Goal: Information Seeking & Learning: Learn about a topic

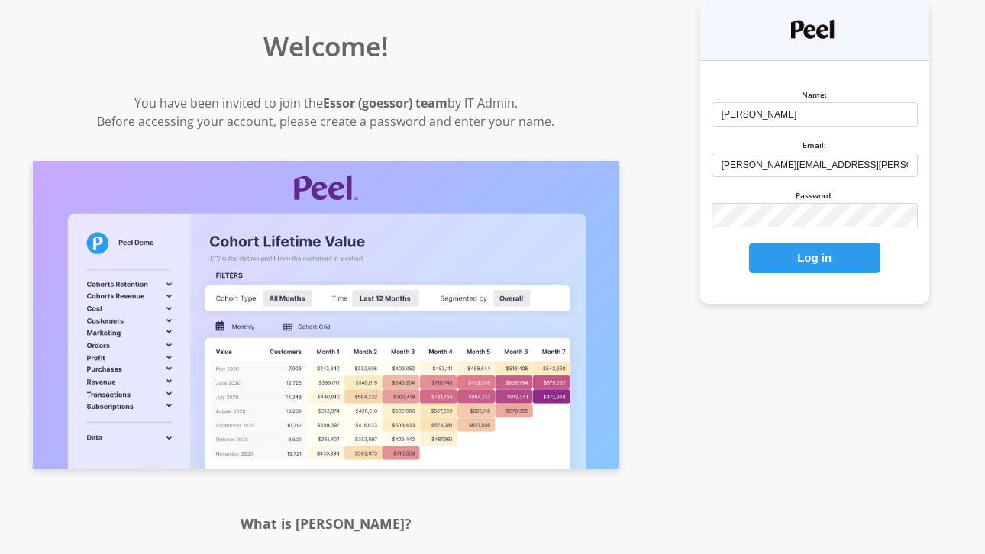
click at [836, 270] on button "Log in" at bounding box center [814, 258] width 131 height 31
click at [828, 260] on button "Log in" at bounding box center [814, 258] width 131 height 31
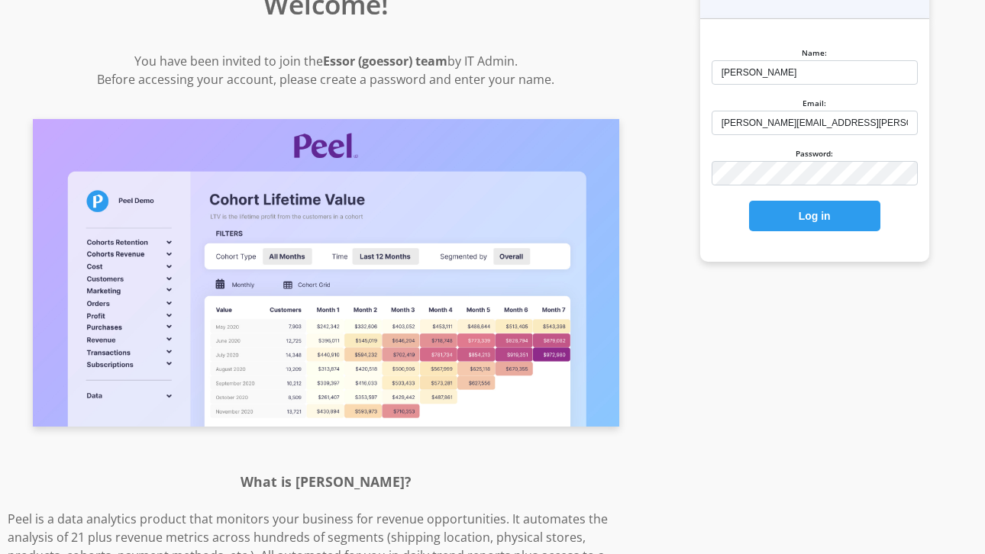
scroll to position [83, 0]
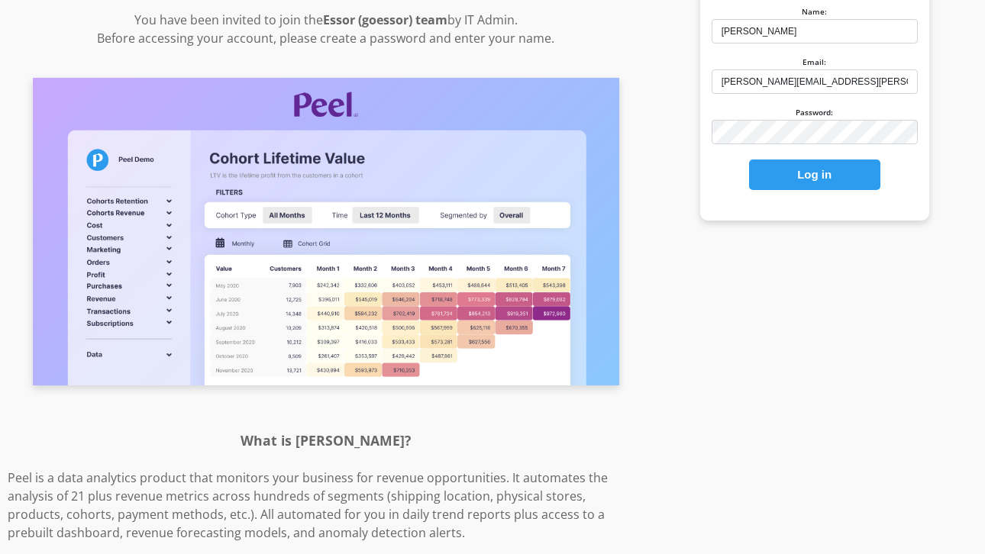
click at [808, 176] on button "Log in" at bounding box center [814, 175] width 131 height 31
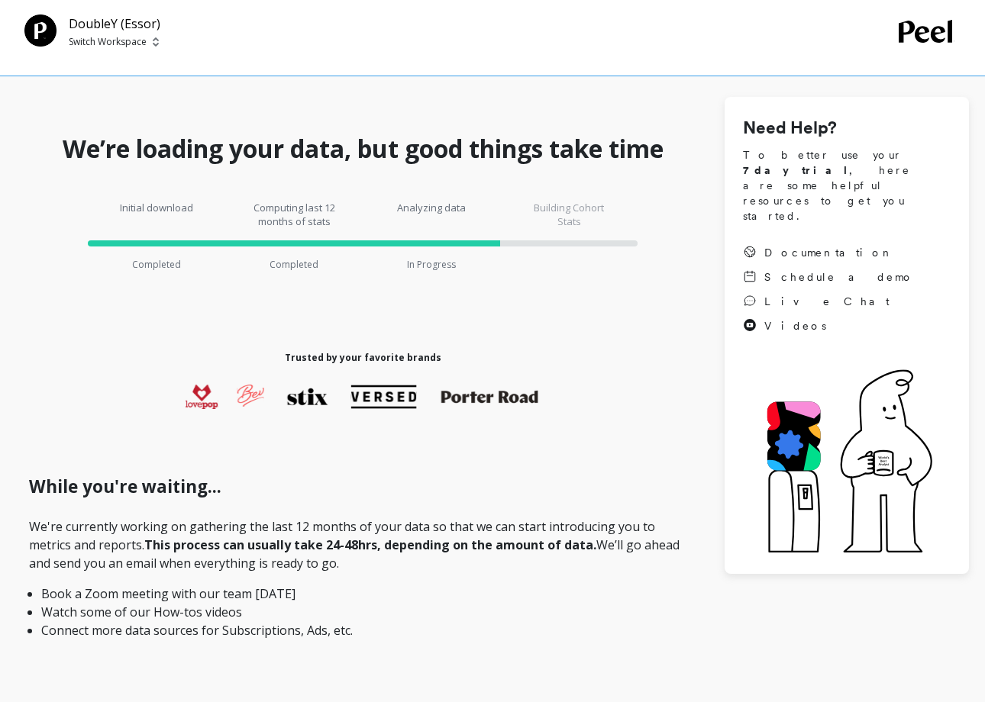
scroll to position [153, 0]
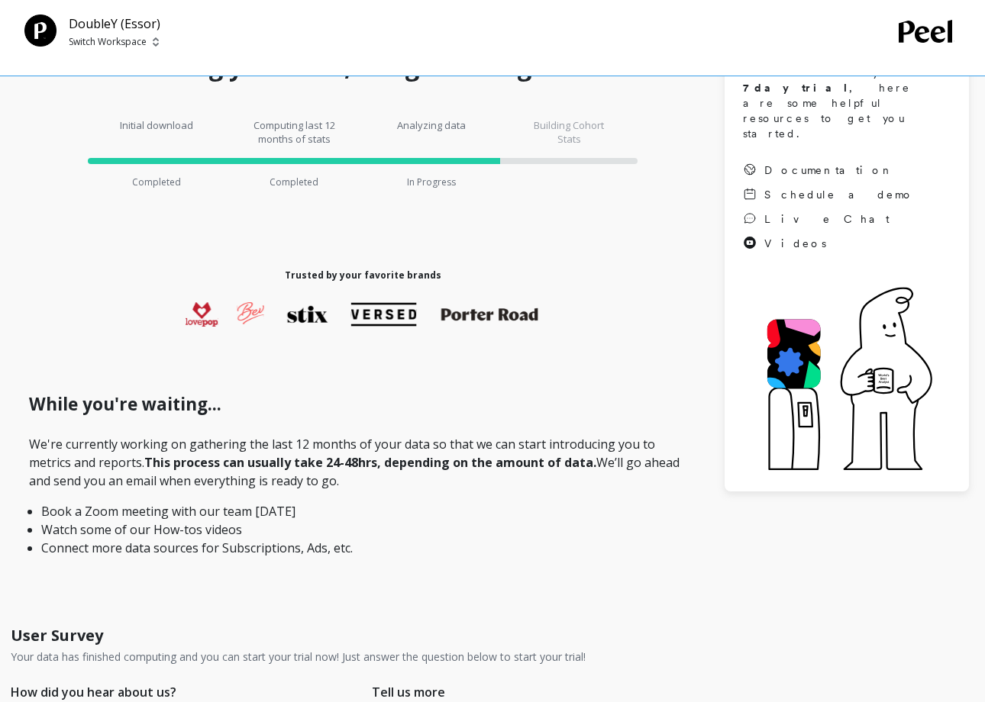
click at [576, 554] on p "Your data has finished computing and you can start your trial now! Just answer …" at bounding box center [298, 657] width 575 height 15
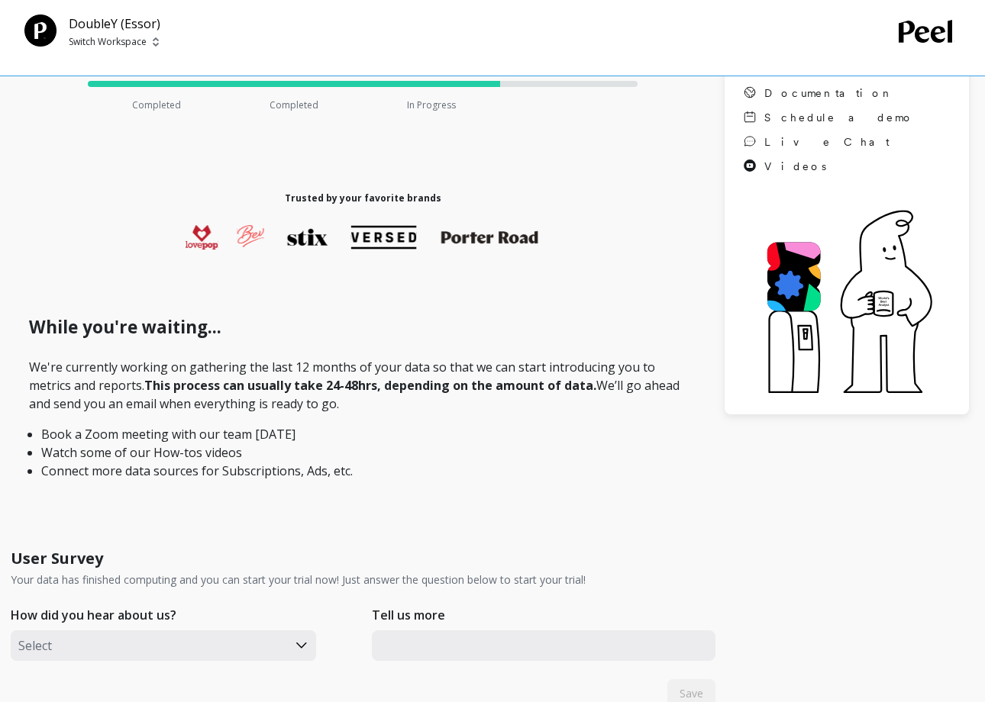
scroll to position [23, 0]
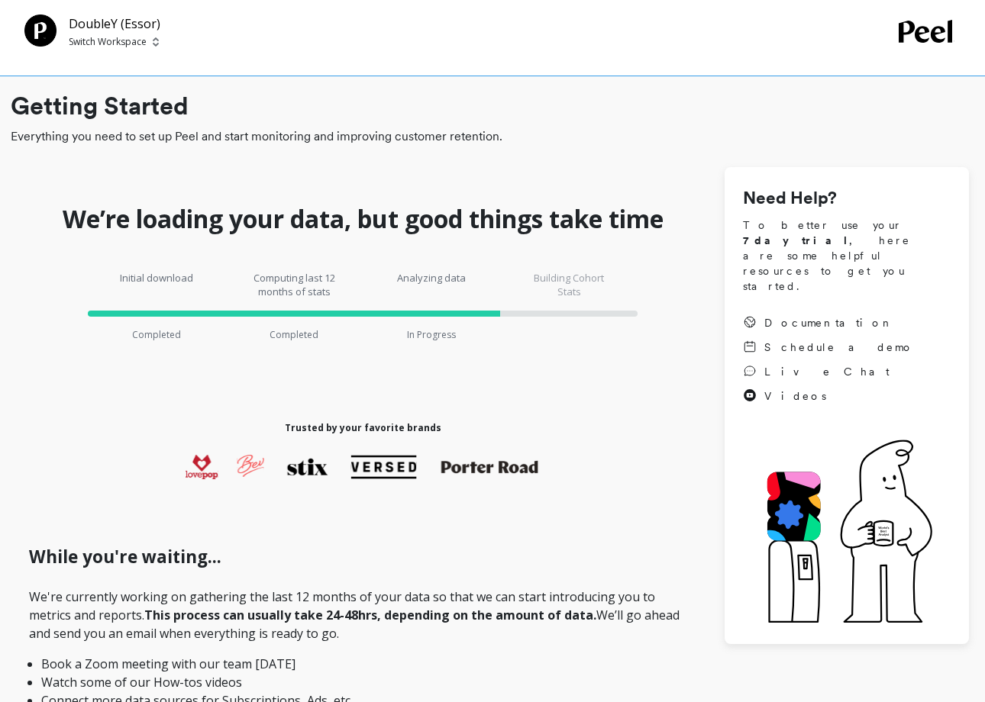
click at [112, 39] on p "Switch Workspace" at bounding box center [108, 42] width 78 height 12
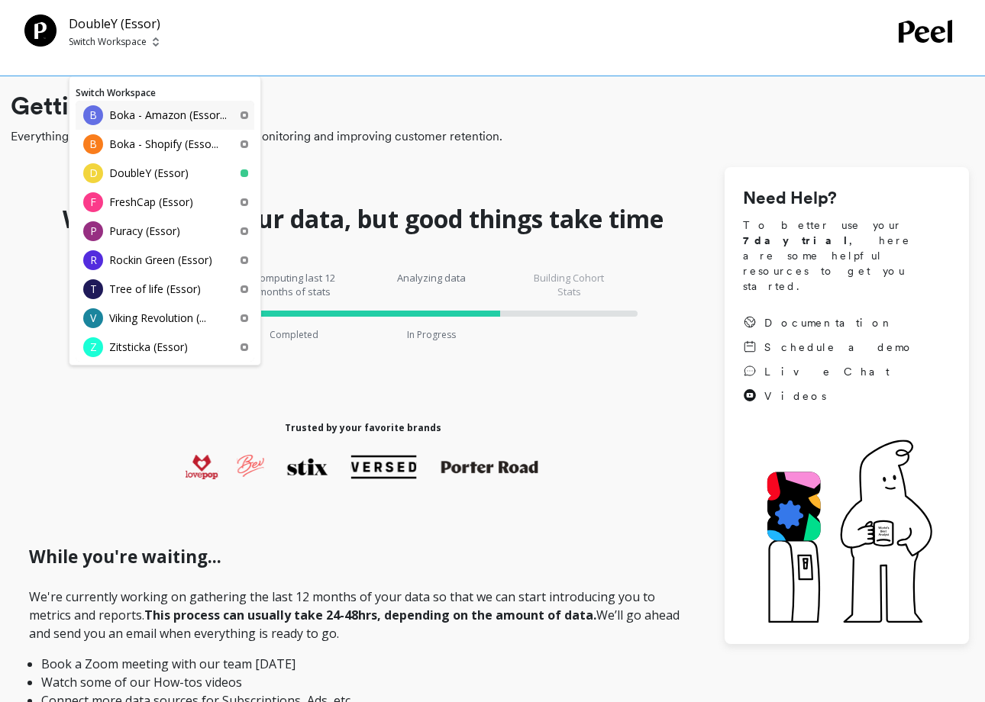
click at [144, 121] on p "Boka - Amazon (Essor..." at bounding box center [168, 115] width 118 height 15
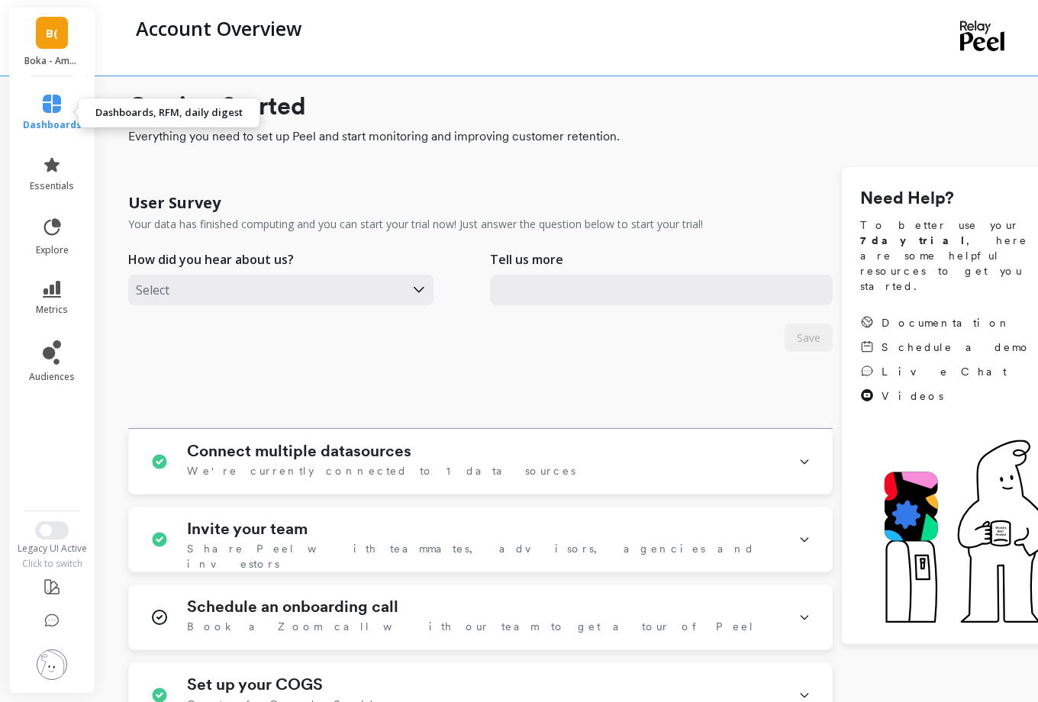
click at [58, 122] on span "dashboards" at bounding box center [52, 125] width 59 height 12
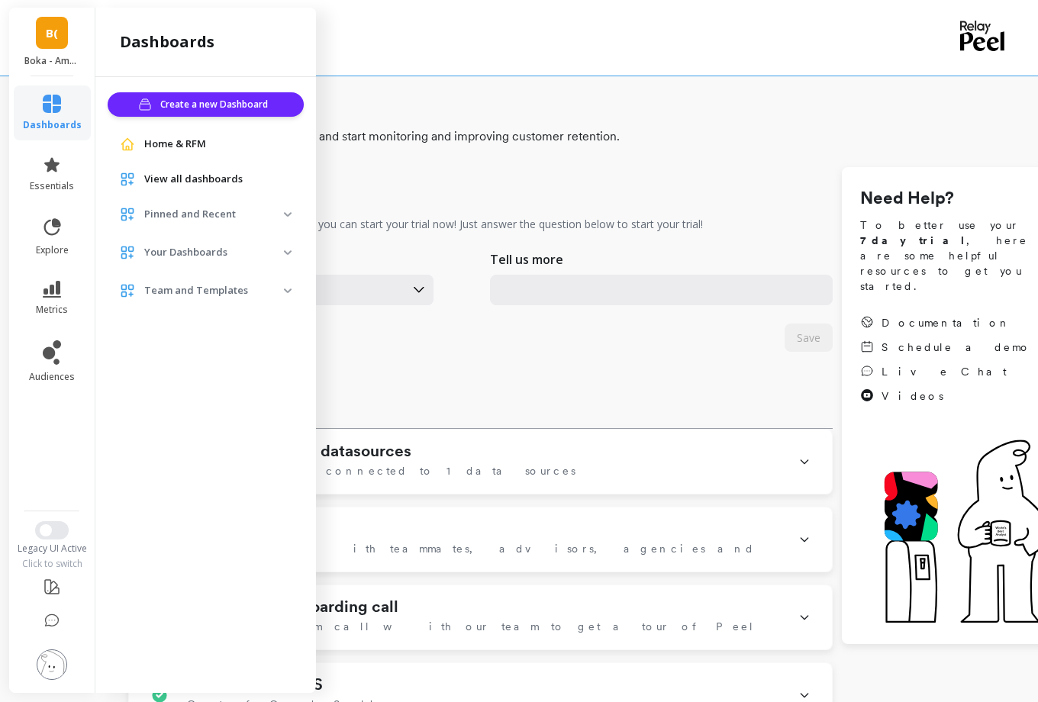
click at [46, 57] on p "Boka - Amazon (Essor)" at bounding box center [52, 61] width 56 height 12
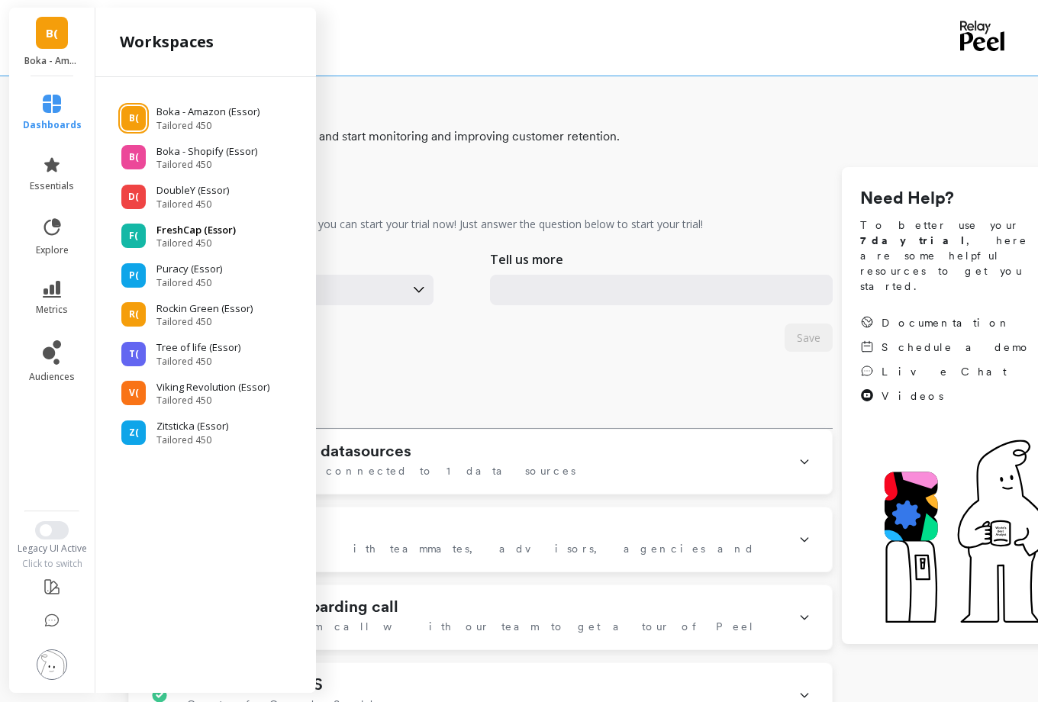
click at [204, 235] on p "FreshCap (Essor)" at bounding box center [196, 230] width 79 height 15
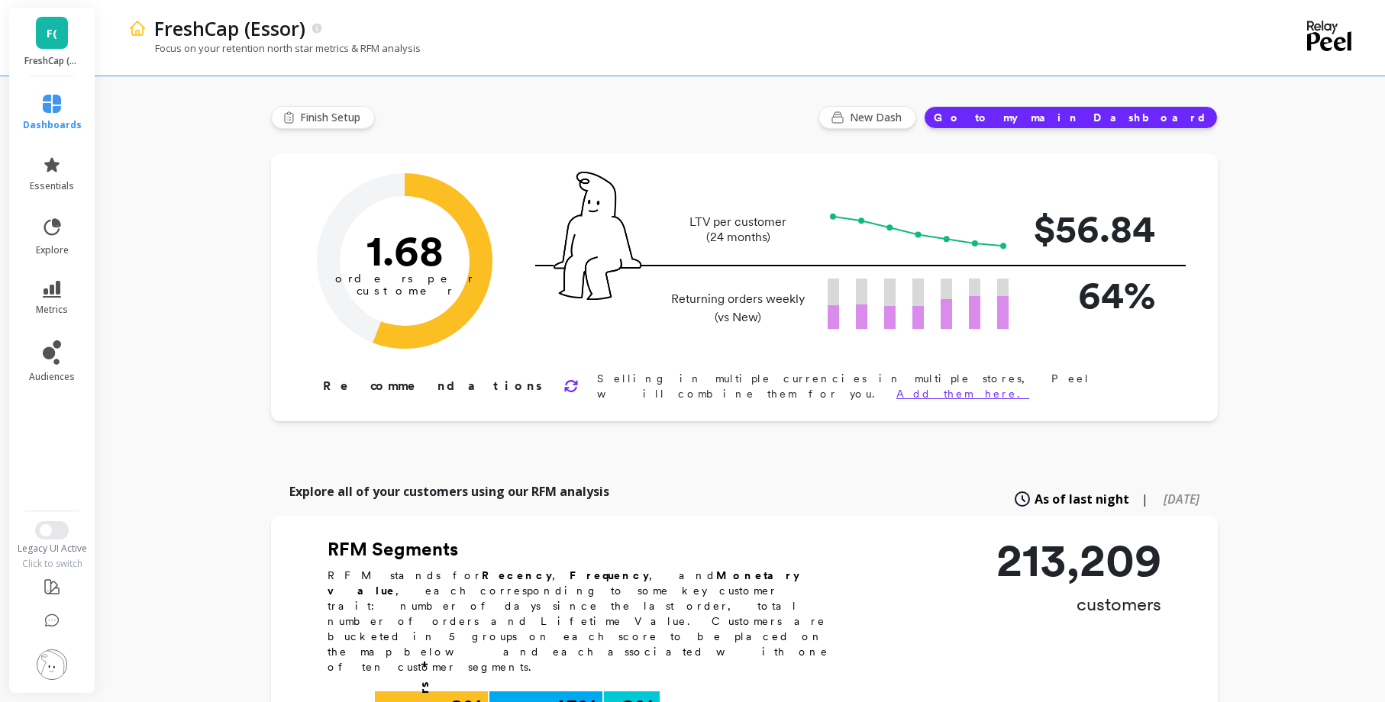
click at [43, 53] on div "F( FreshCap (Essor)" at bounding box center [52, 42] width 86 height 69
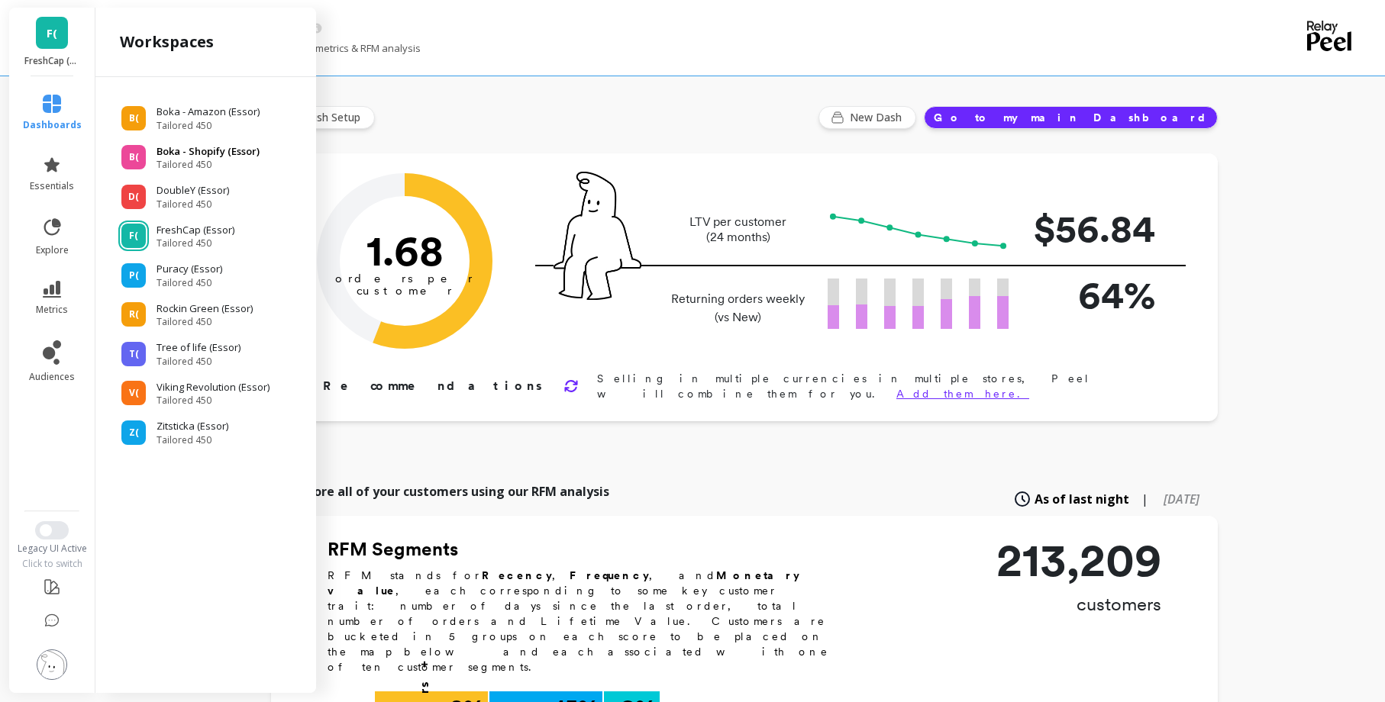
click at [217, 154] on p "Boka - Shopify (Essor)" at bounding box center [208, 151] width 103 height 15
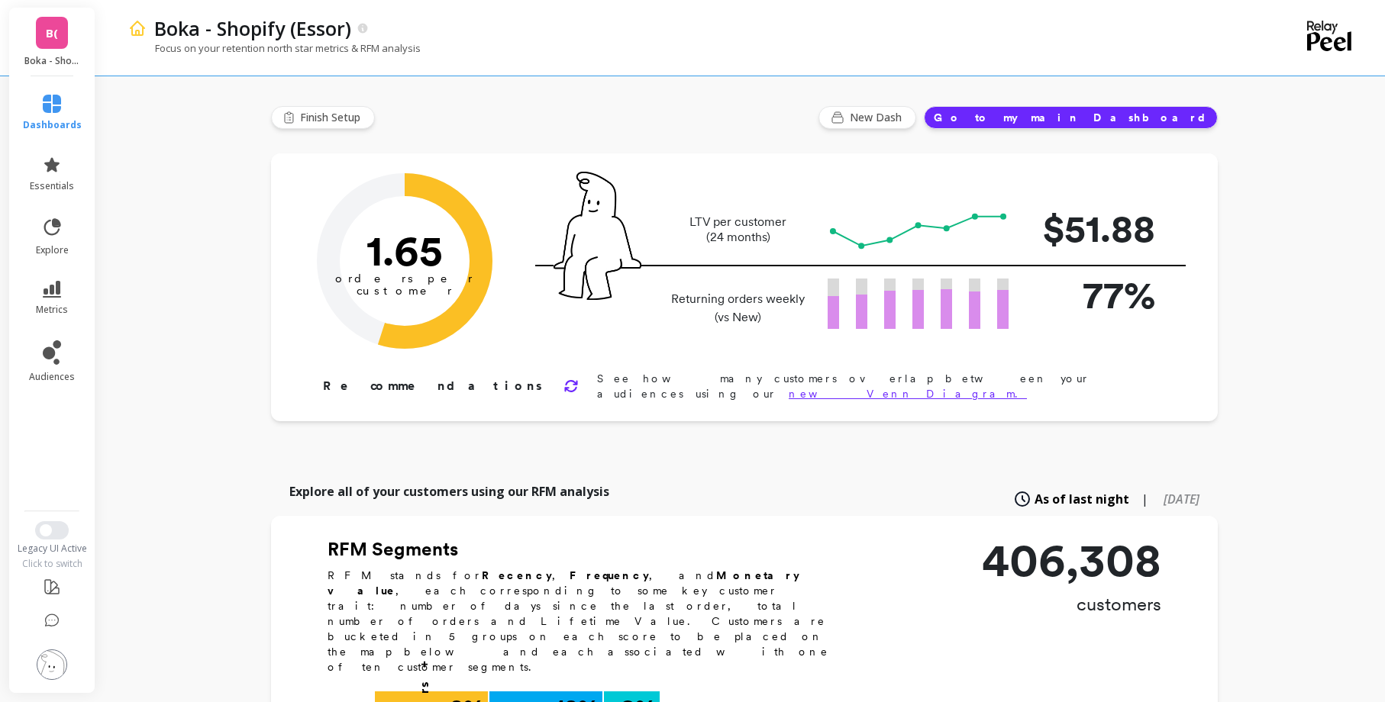
click at [55, 43] on link "B(" at bounding box center [52, 33] width 32 height 32
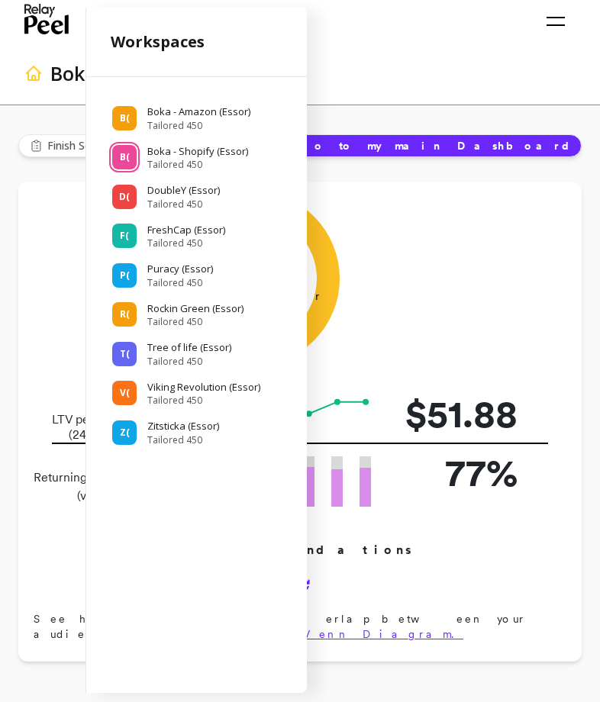
click at [172, 667] on div "B( Boka - Amazon (Essor) Tailored 450 B( Boka - Shopify (Essor) Tailored 450 D(…" at bounding box center [196, 382] width 221 height 610
click at [118, 492] on div "B( Boka - Amazon (Essor) Tailored 450 B( Boka - Shopify (Essor) Tailored 450 D(…" at bounding box center [196, 382] width 221 height 610
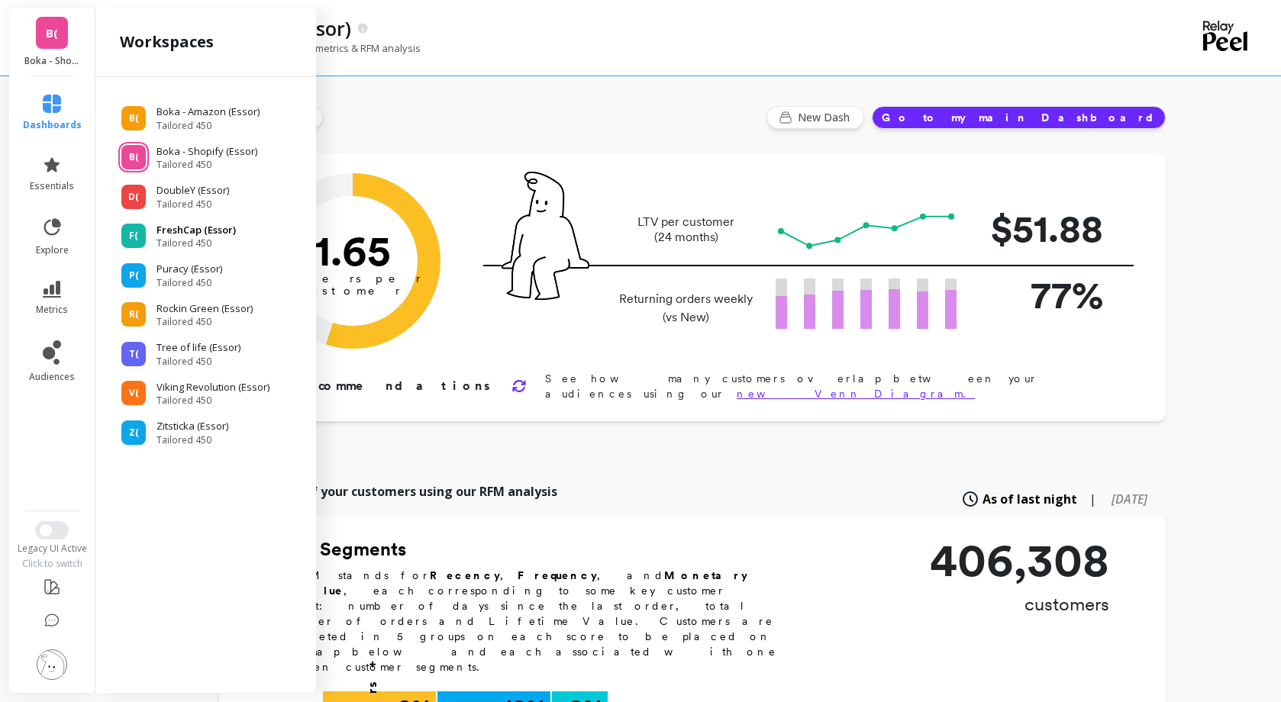
click at [222, 240] on span "Tailored 450" at bounding box center [196, 243] width 79 height 12
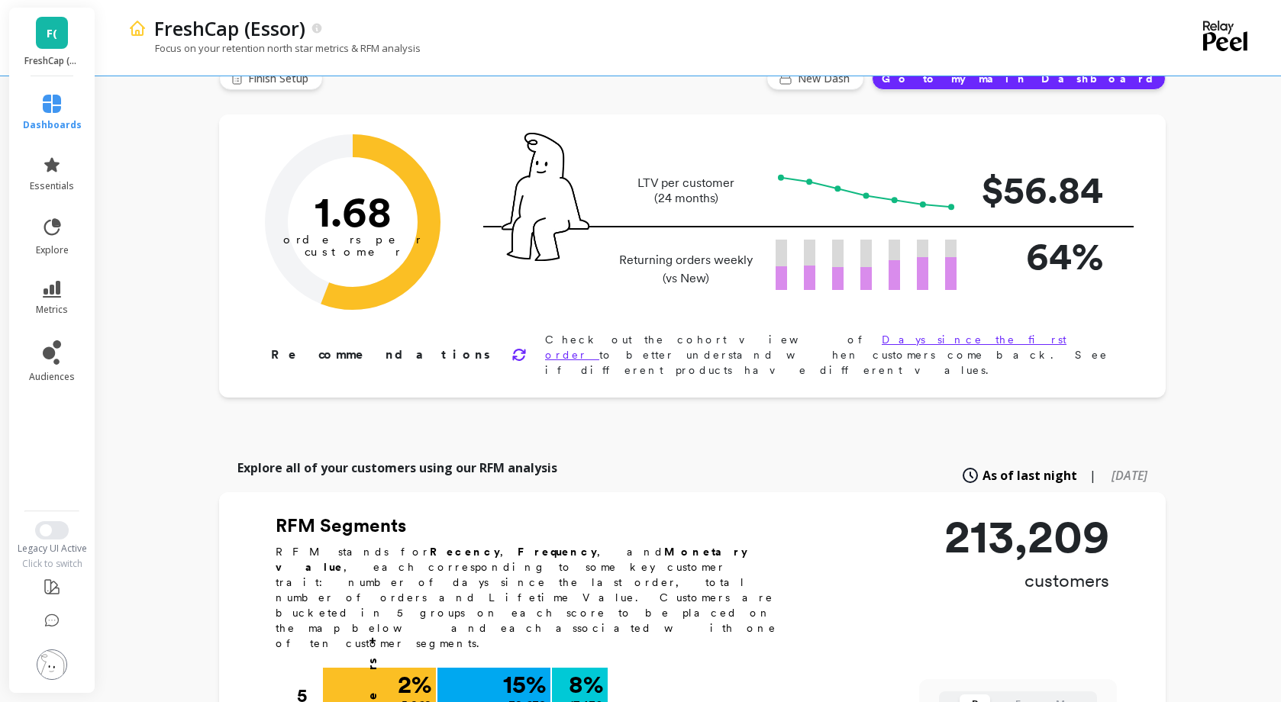
scroll to position [153, 0]
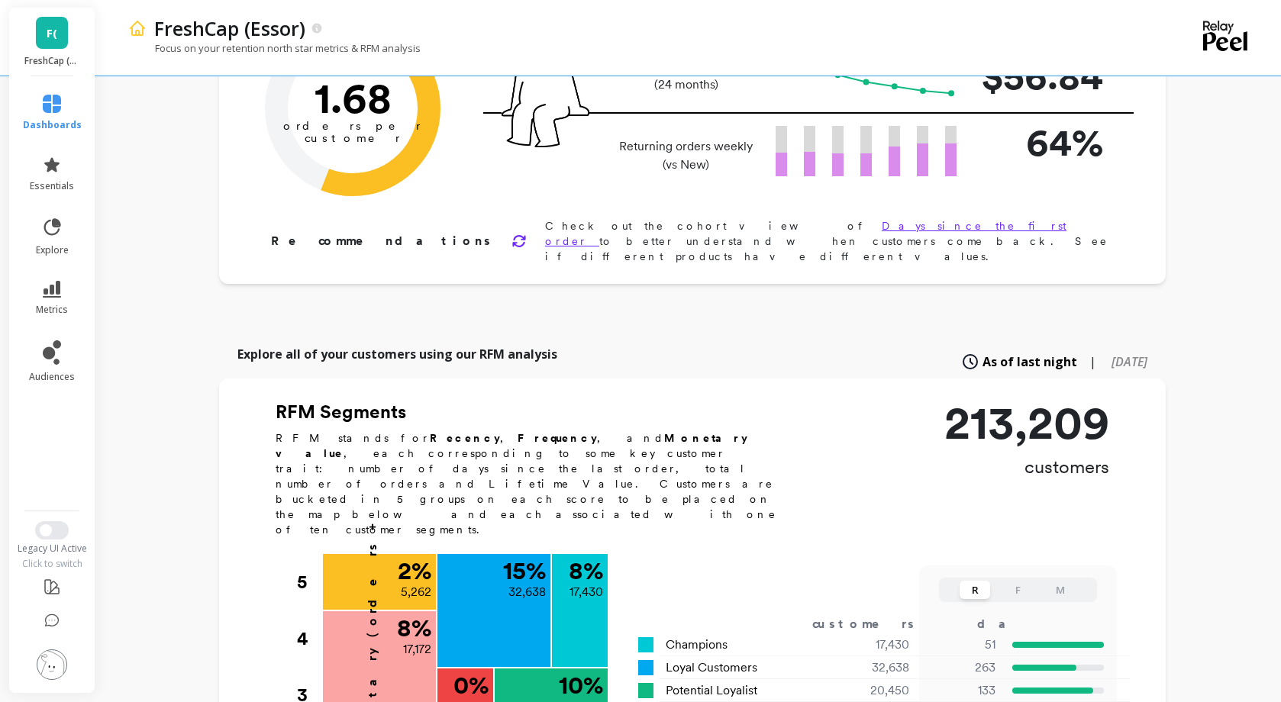
click at [512, 234] on icon at bounding box center [519, 241] width 15 height 15
click at [513, 236] on icon at bounding box center [518, 241] width 11 height 11
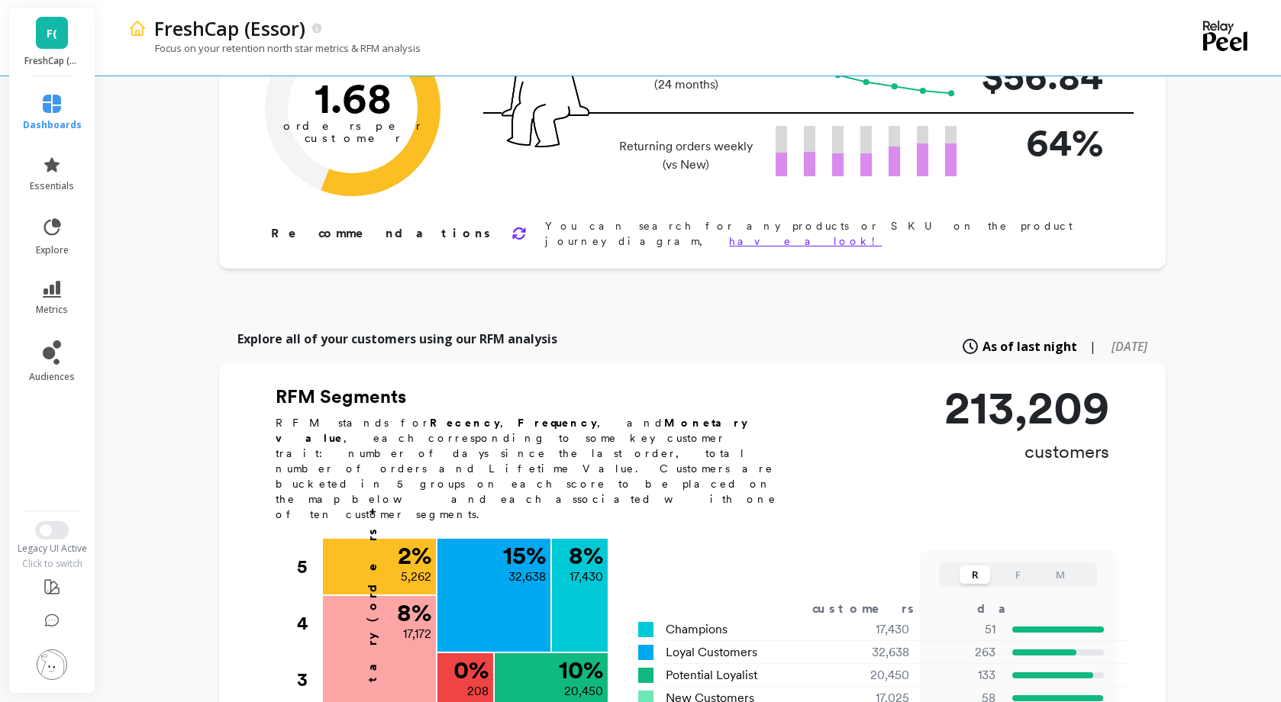
click at [512, 226] on icon at bounding box center [519, 233] width 15 height 15
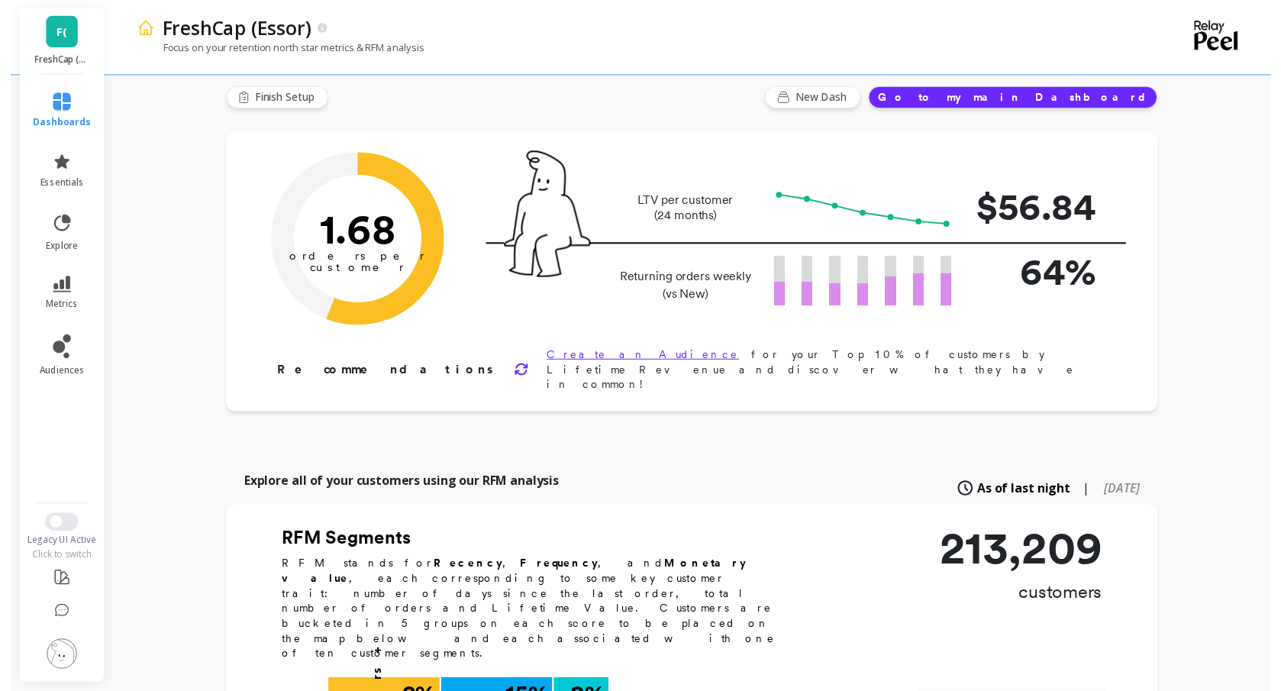
scroll to position [0, 0]
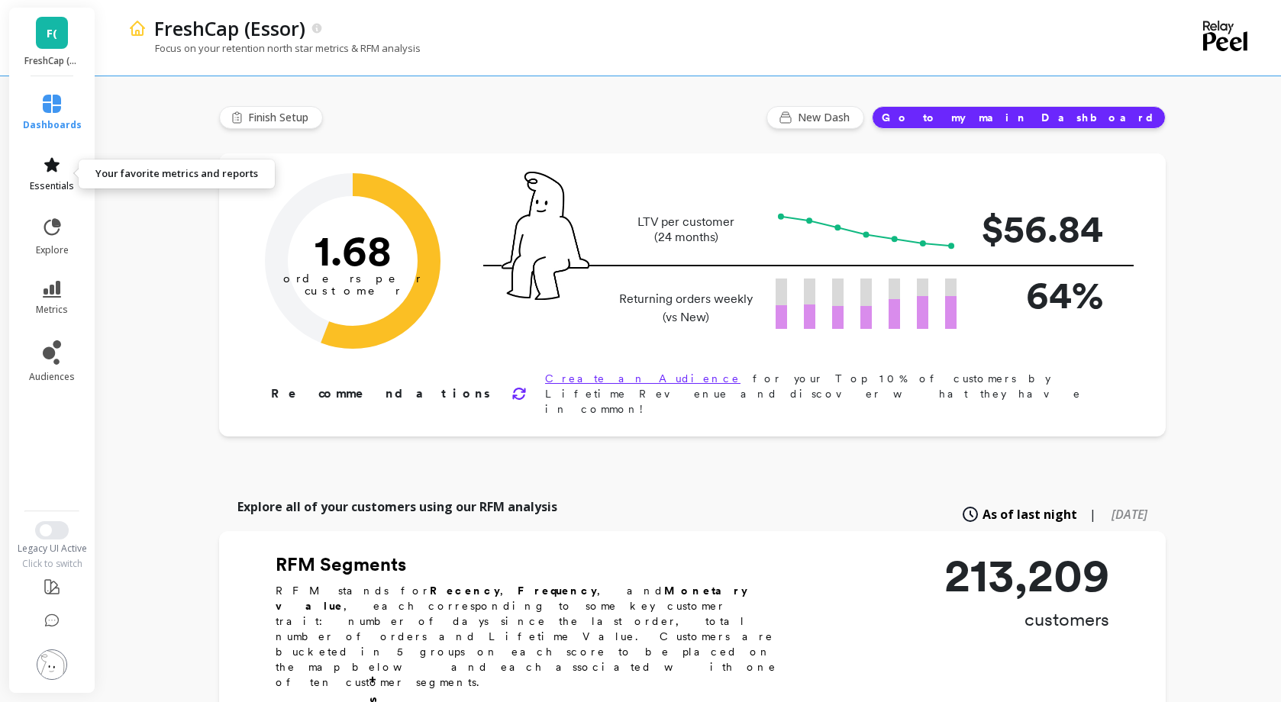
click at [53, 160] on icon at bounding box center [51, 164] width 15 height 15
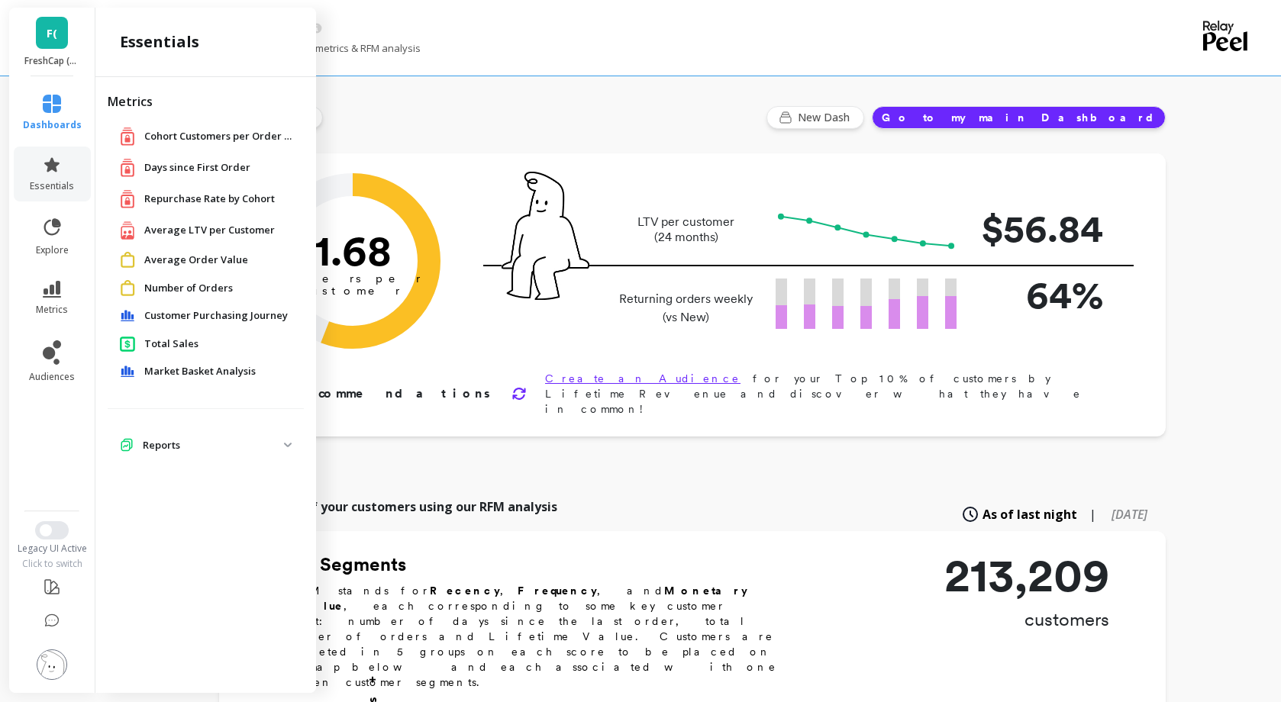
click at [218, 318] on span "Customer Purchasing Journey" at bounding box center [216, 315] width 144 height 15
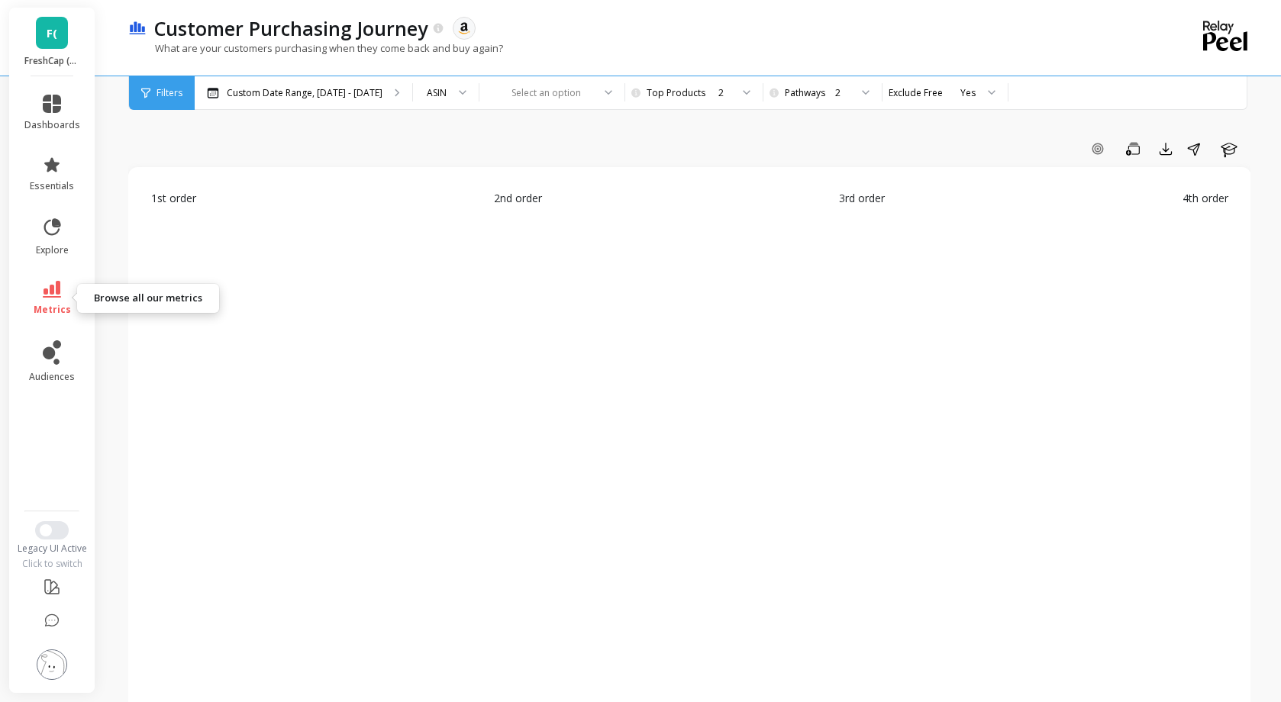
click at [67, 291] on link "metrics" at bounding box center [52, 298] width 56 height 35
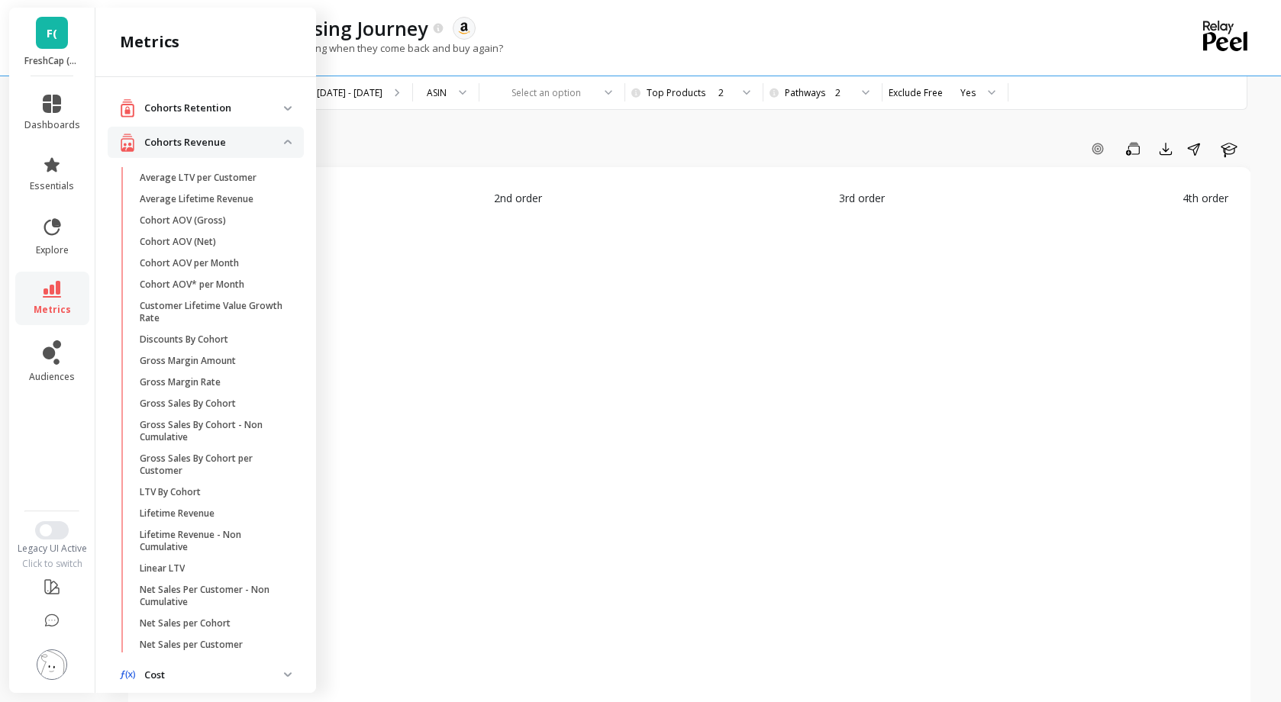
click at [284, 140] on img at bounding box center [288, 142] width 8 height 5
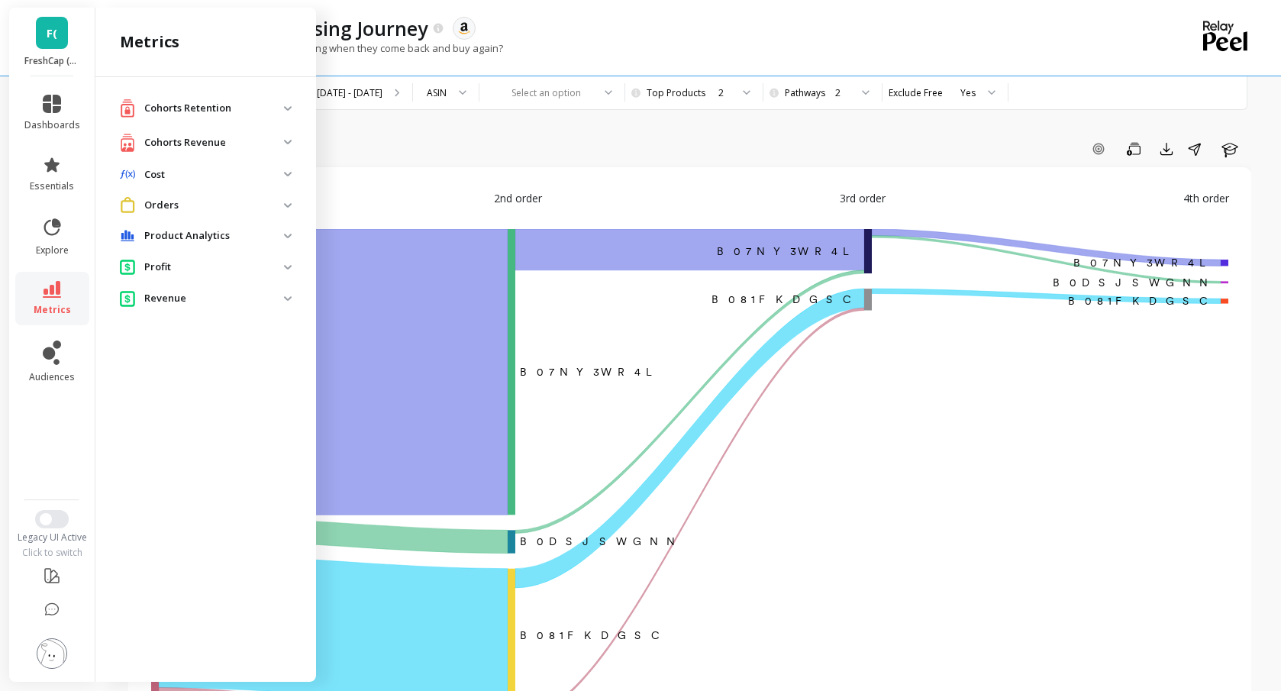
click at [399, 138] on div "Add Goal Save Export Share Learn" at bounding box center [689, 149] width 1123 height 24
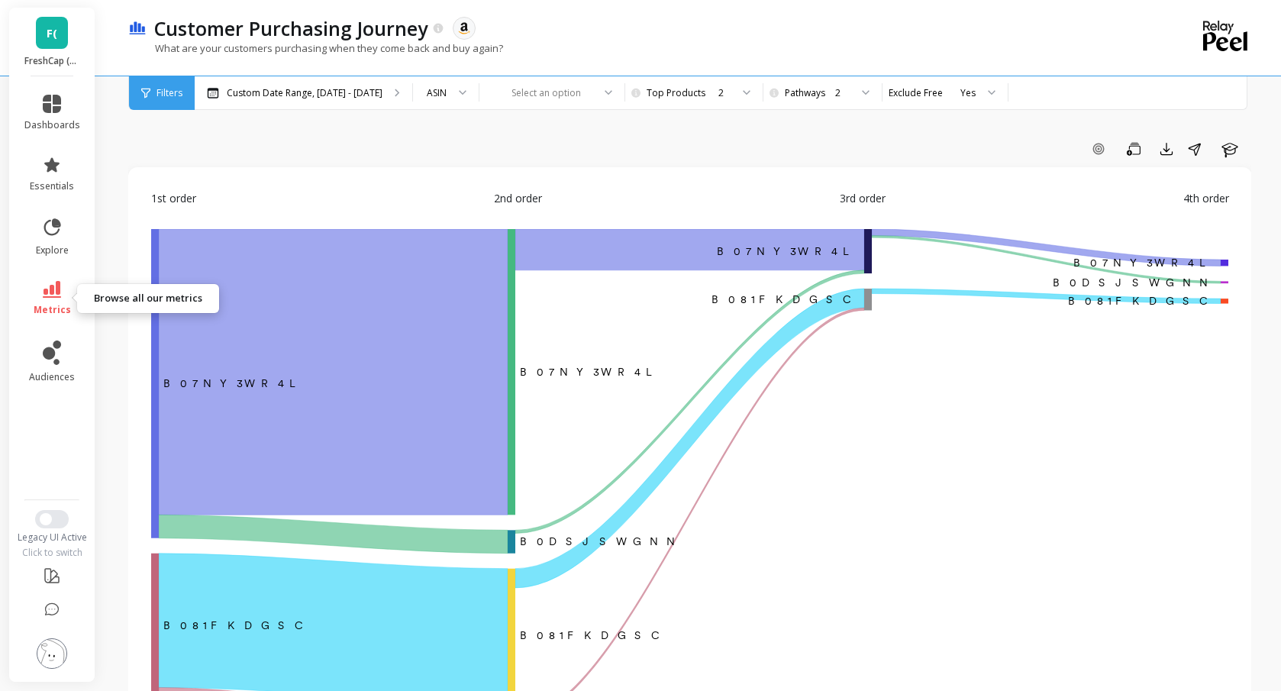
click at [58, 297] on icon at bounding box center [52, 289] width 18 height 17
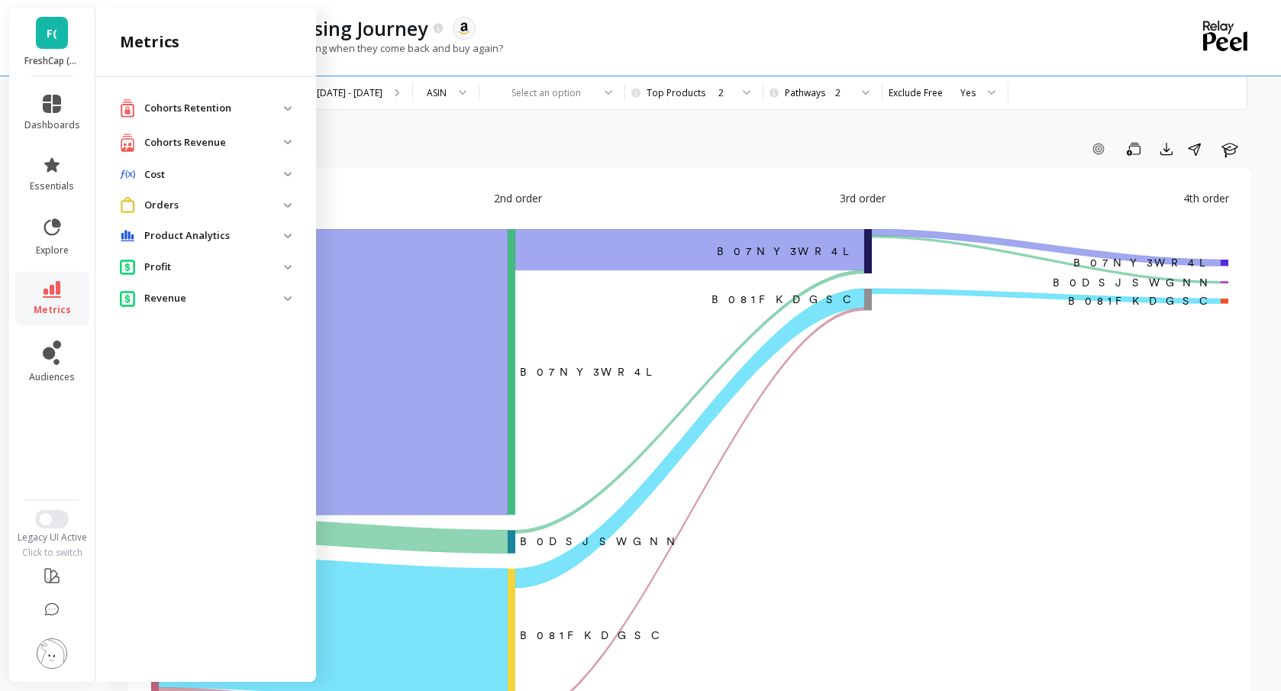
click at [218, 137] on p "Cohorts Revenue" at bounding box center [214, 142] width 140 height 15
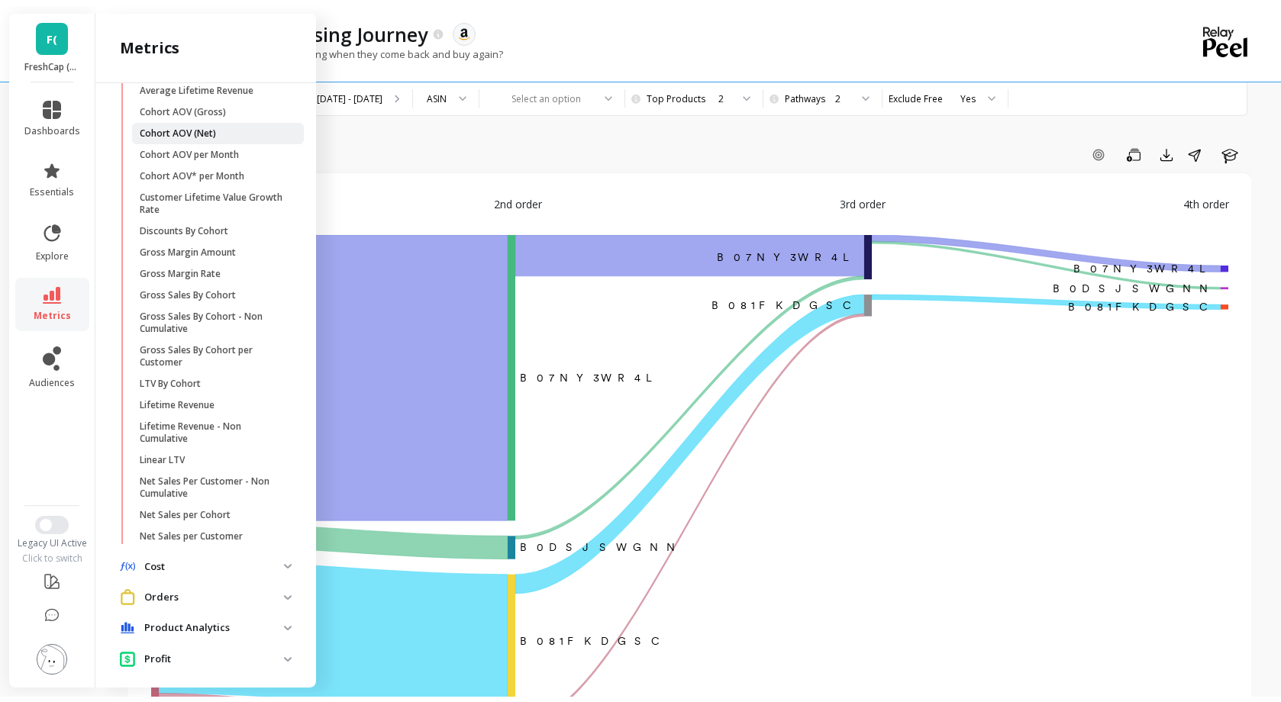
scroll to position [145, 0]
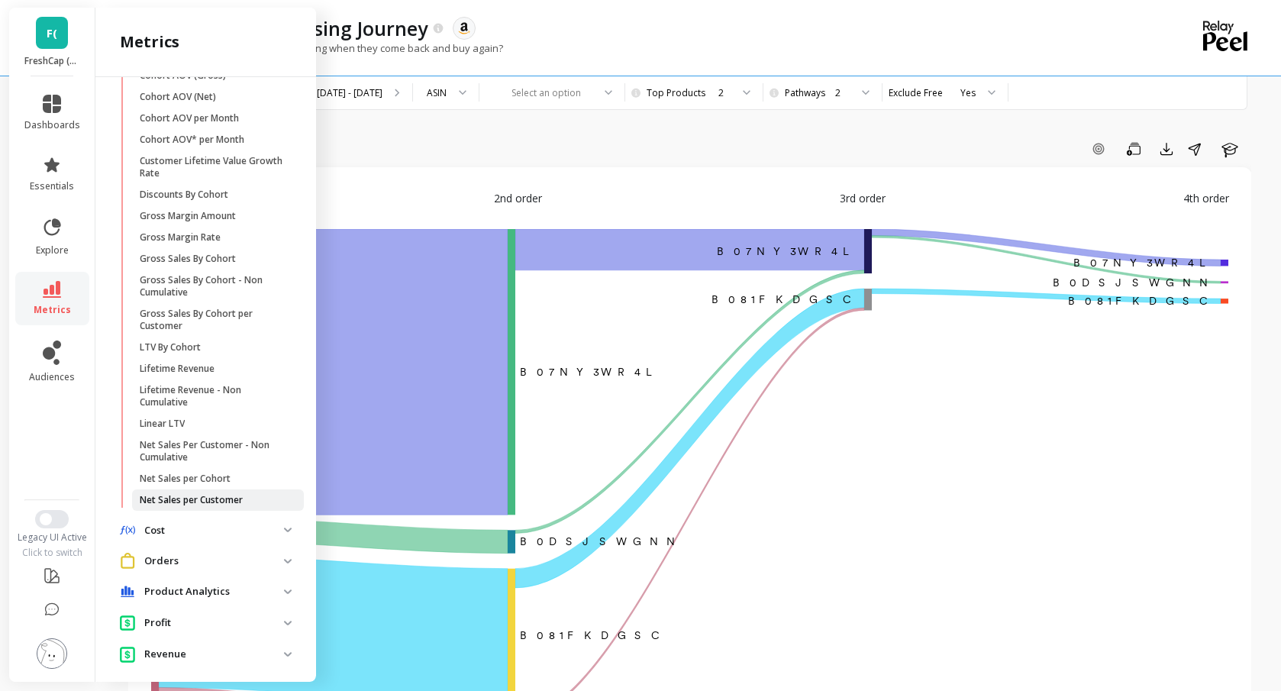
click at [228, 503] on p "Net Sales per Customer" at bounding box center [191, 500] width 103 height 12
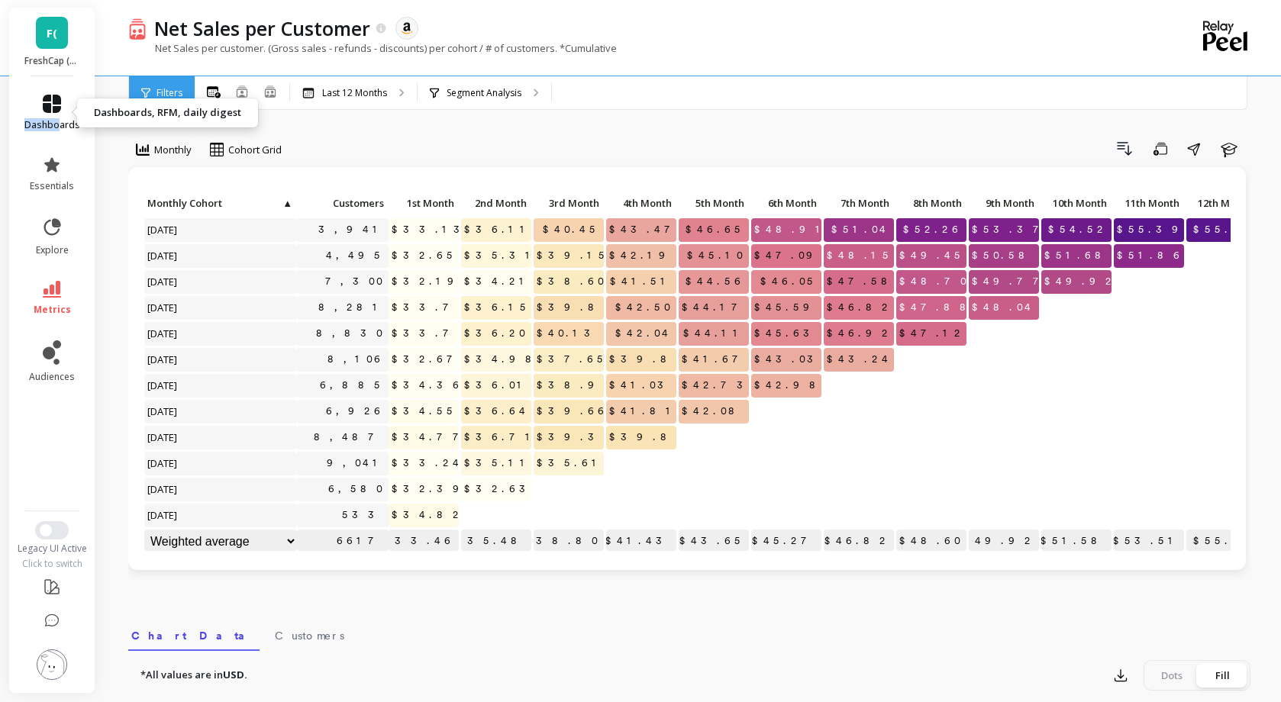
click at [60, 116] on link "dashboards" at bounding box center [52, 113] width 56 height 37
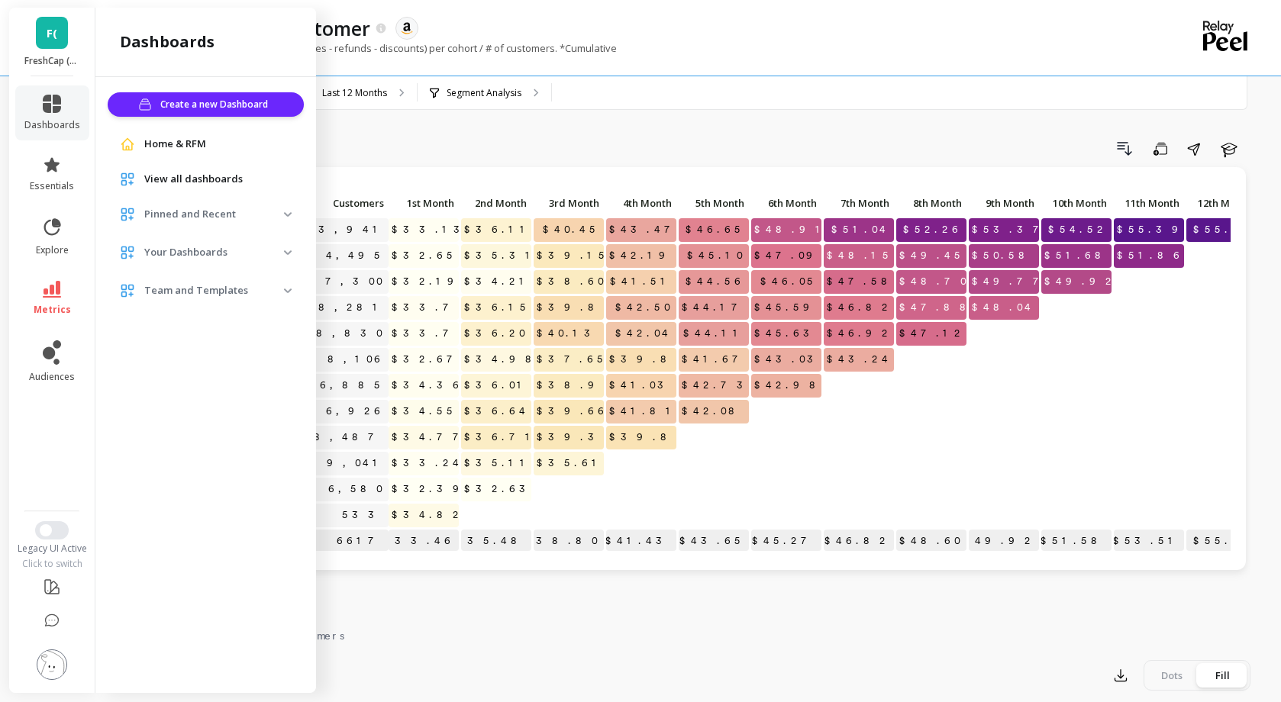
drag, startPoint x: 60, startPoint y: 116, endPoint x: 178, endPoint y: 153, distance: 124.1
click at [178, 153] on div "Home & RFM" at bounding box center [206, 144] width 196 height 27
click at [165, 143] on span "Home & RFM" at bounding box center [175, 144] width 62 height 15
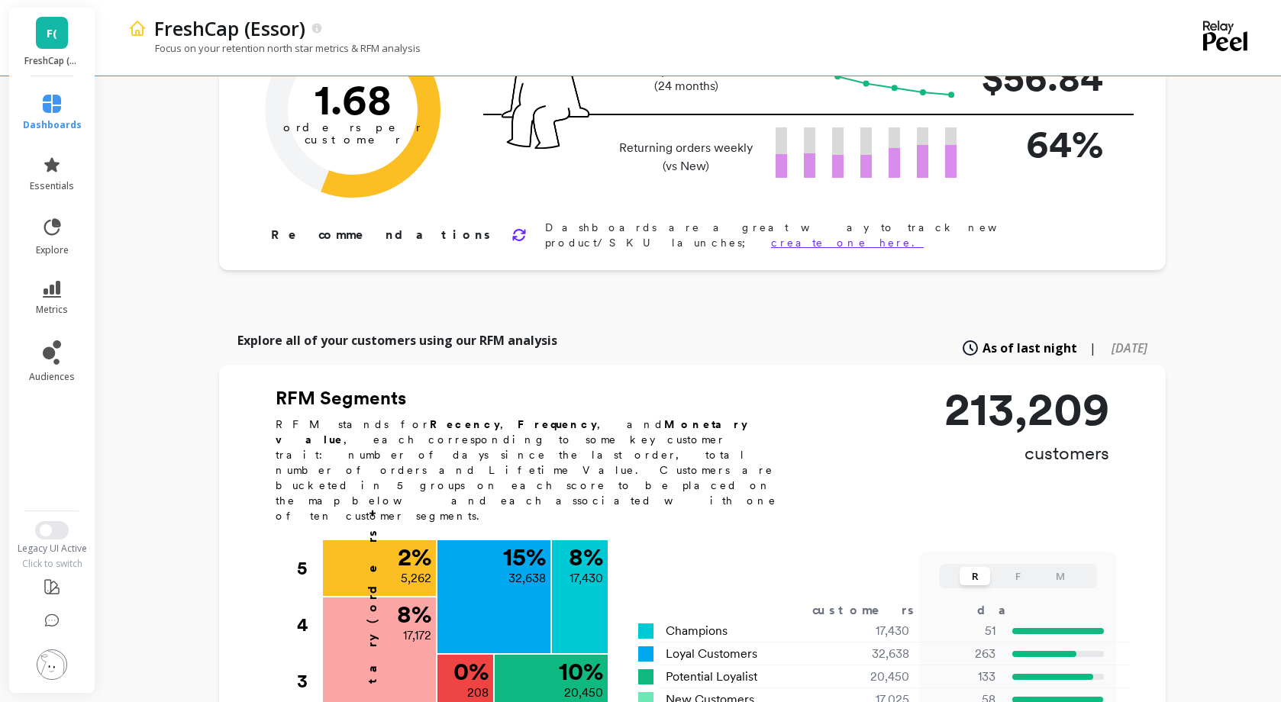
scroll to position [153, 0]
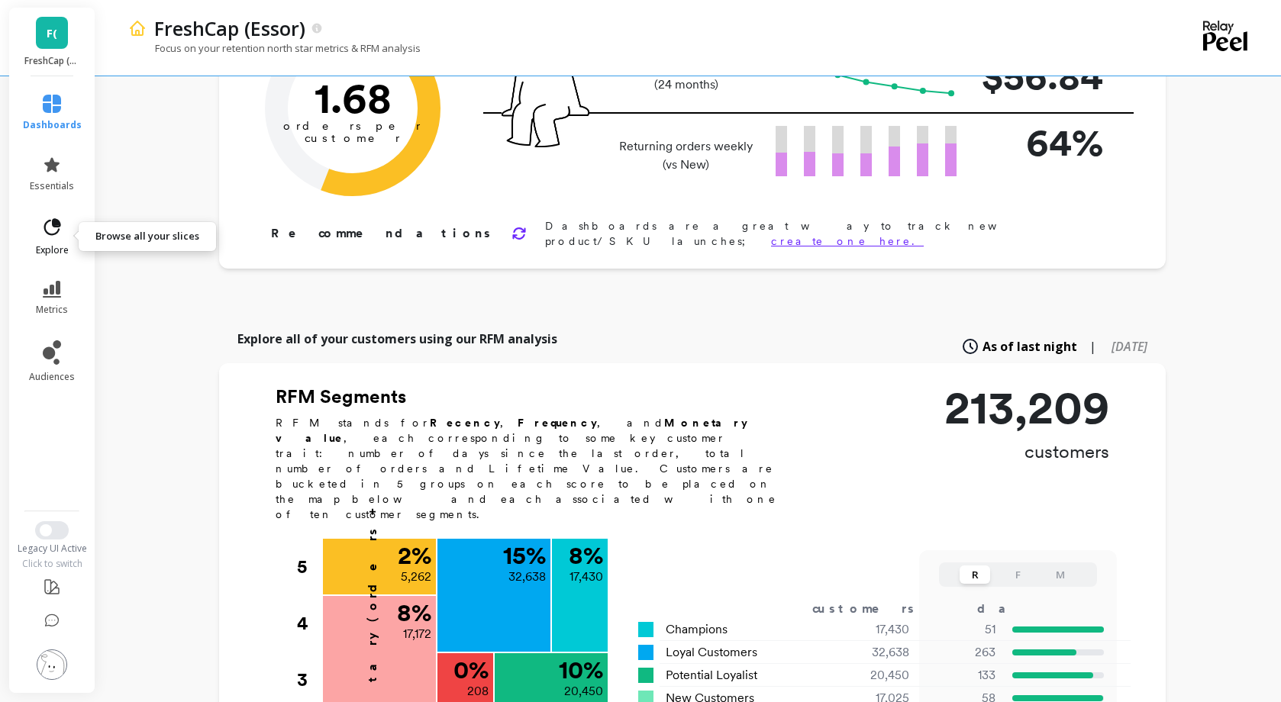
click at [64, 233] on link "explore" at bounding box center [52, 237] width 59 height 40
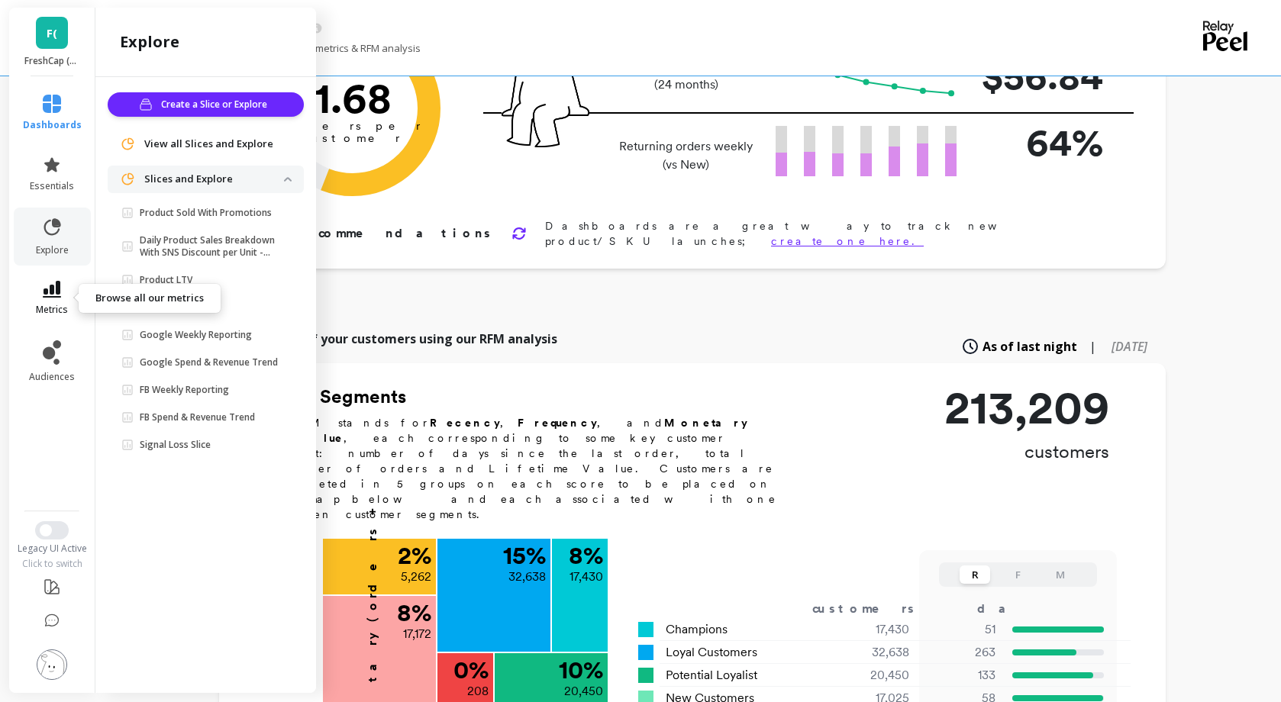
drag, startPoint x: 47, startPoint y: 280, endPoint x: 56, endPoint y: 286, distance: 10.0
click at [56, 286] on li "metrics" at bounding box center [52, 298] width 77 height 53
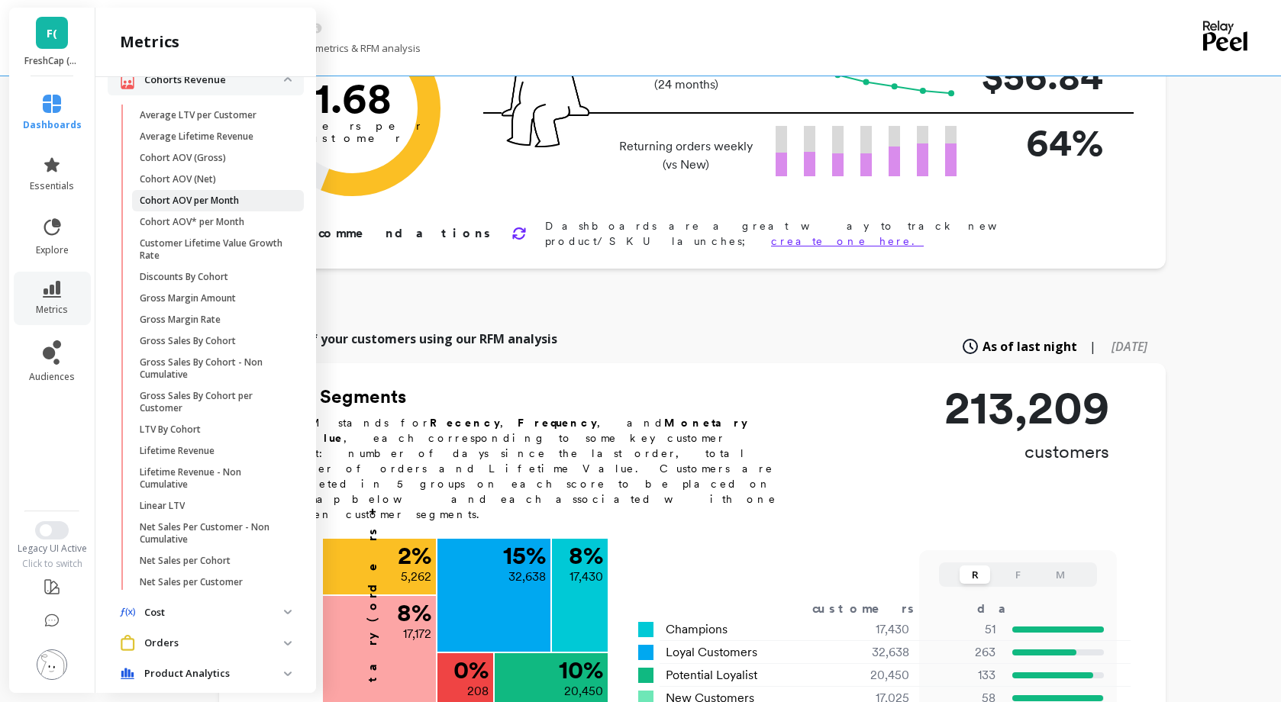
scroll to position [0, 0]
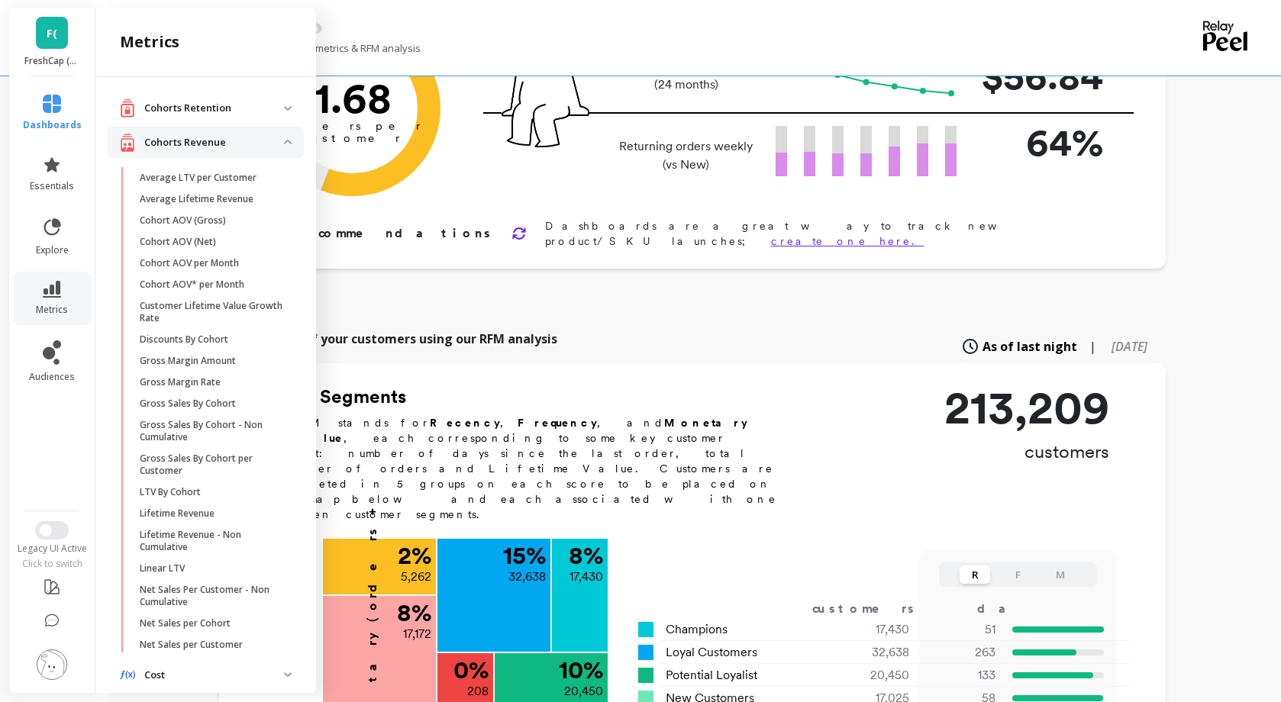
click at [268, 137] on p "Cohorts Revenue" at bounding box center [214, 142] width 140 height 15
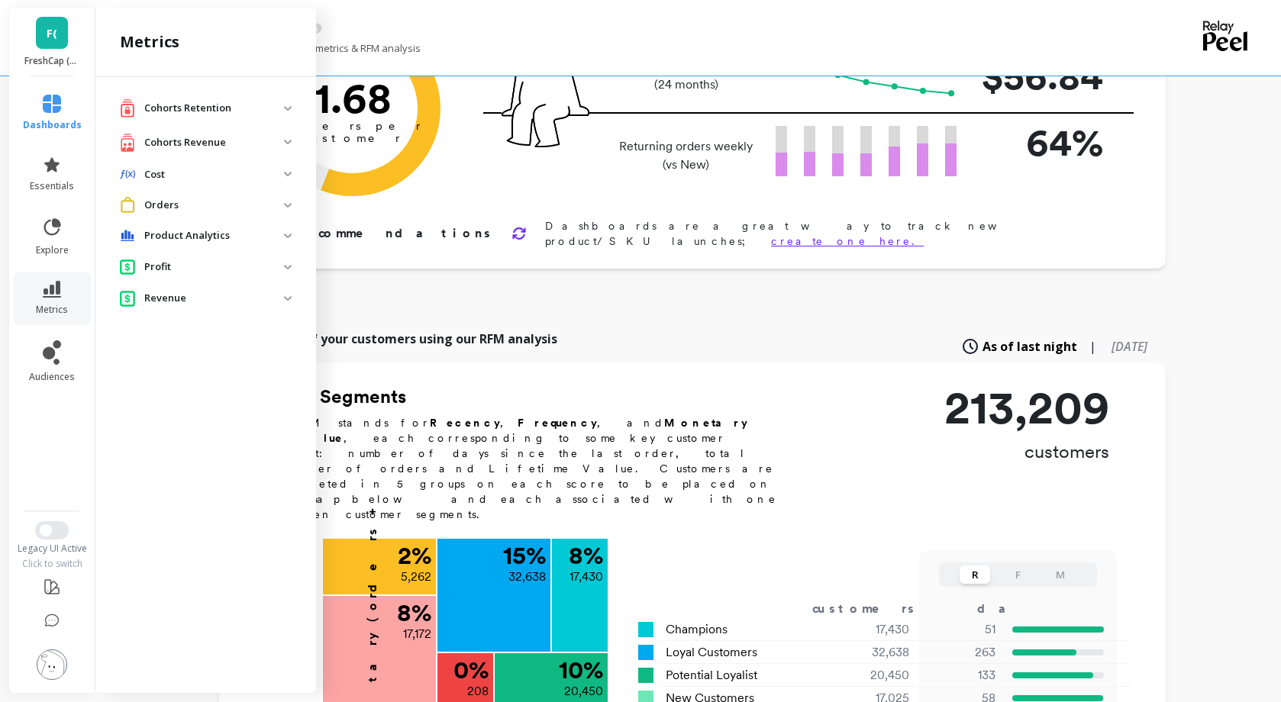
click at [288, 105] on retention "Cohorts Retention" at bounding box center [206, 107] width 196 height 31
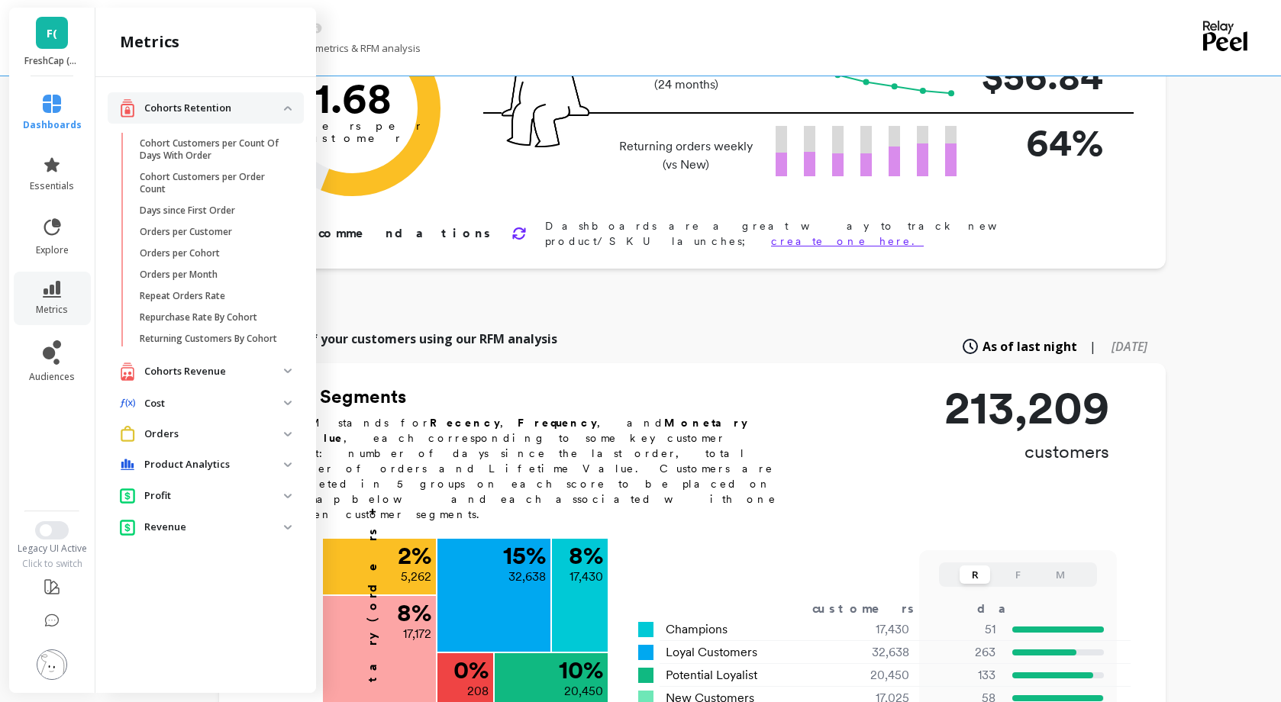
click at [287, 113] on retention "Cohorts Retention" at bounding box center [206, 107] width 196 height 31
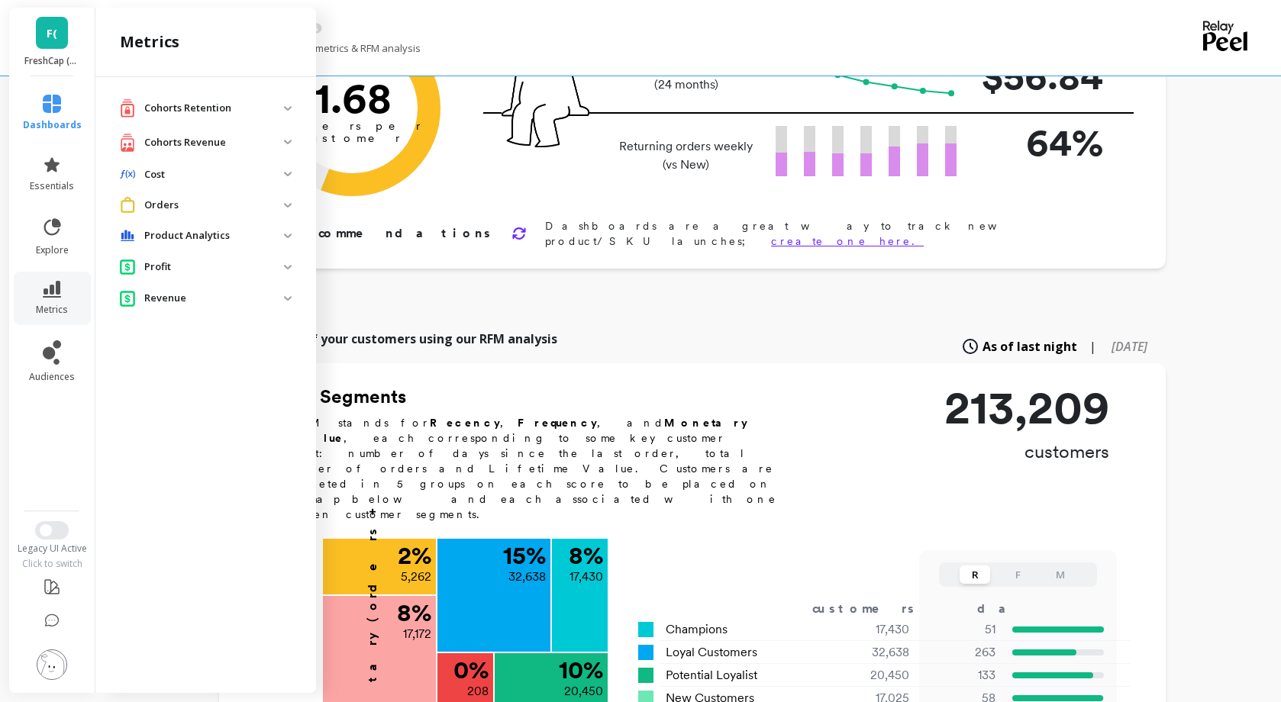
click at [400, 28] on div "FreshCap (Essor)" at bounding box center [636, 28] width 979 height 26
